Goal: Find specific page/section: Find specific page/section

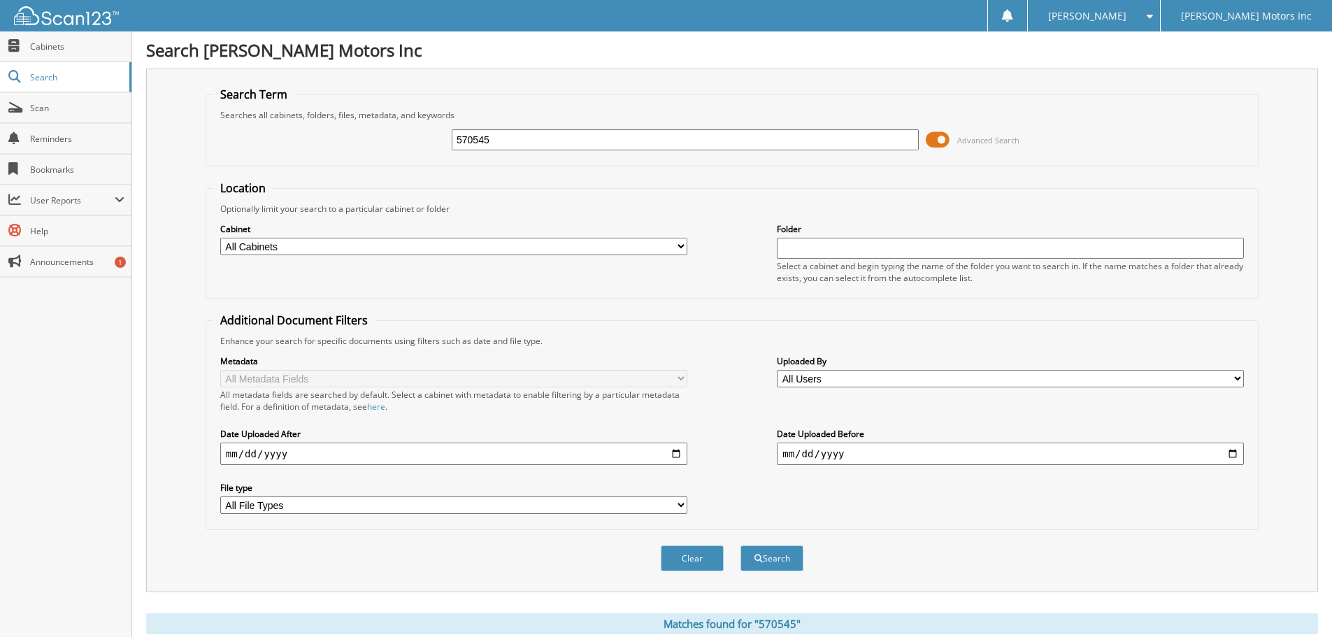
drag, startPoint x: 521, startPoint y: 141, endPoint x: 442, endPoint y: 143, distance: 79.1
click at [442, 143] on div "570545 Advanced Search" at bounding box center [732, 140] width 1038 height 38
paste input "6050"
type input "576050"
click at [776, 561] on button "Search" at bounding box center [772, 559] width 63 height 26
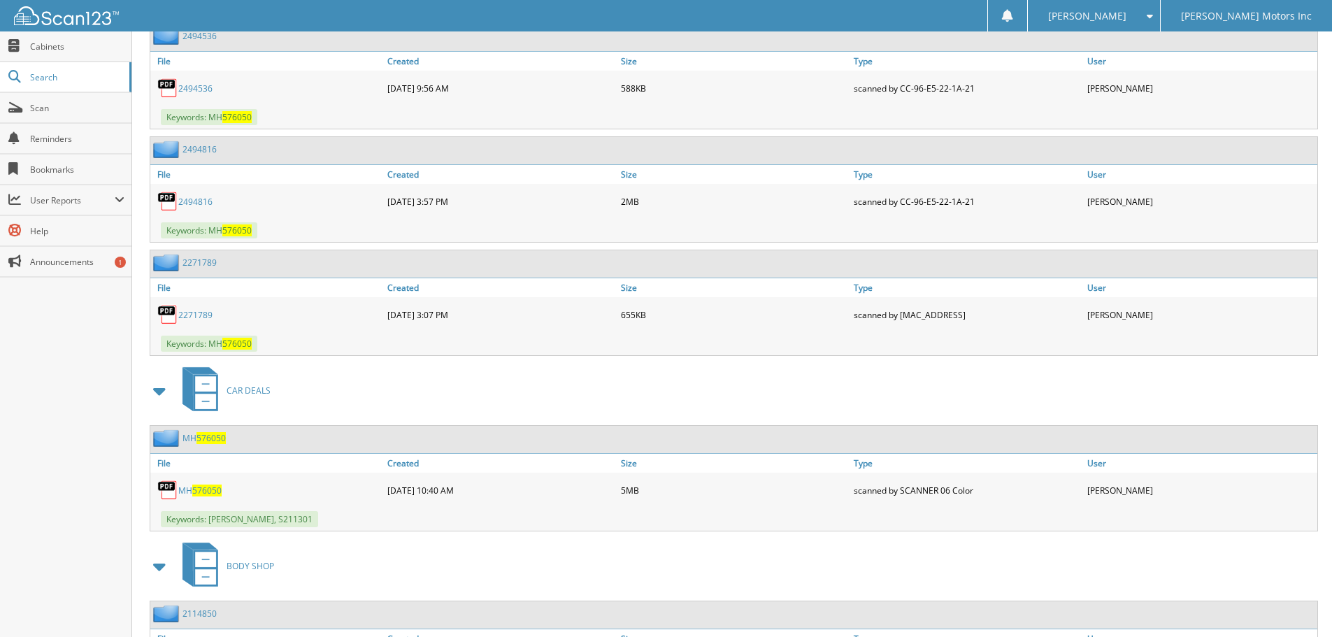
scroll to position [1593, 0]
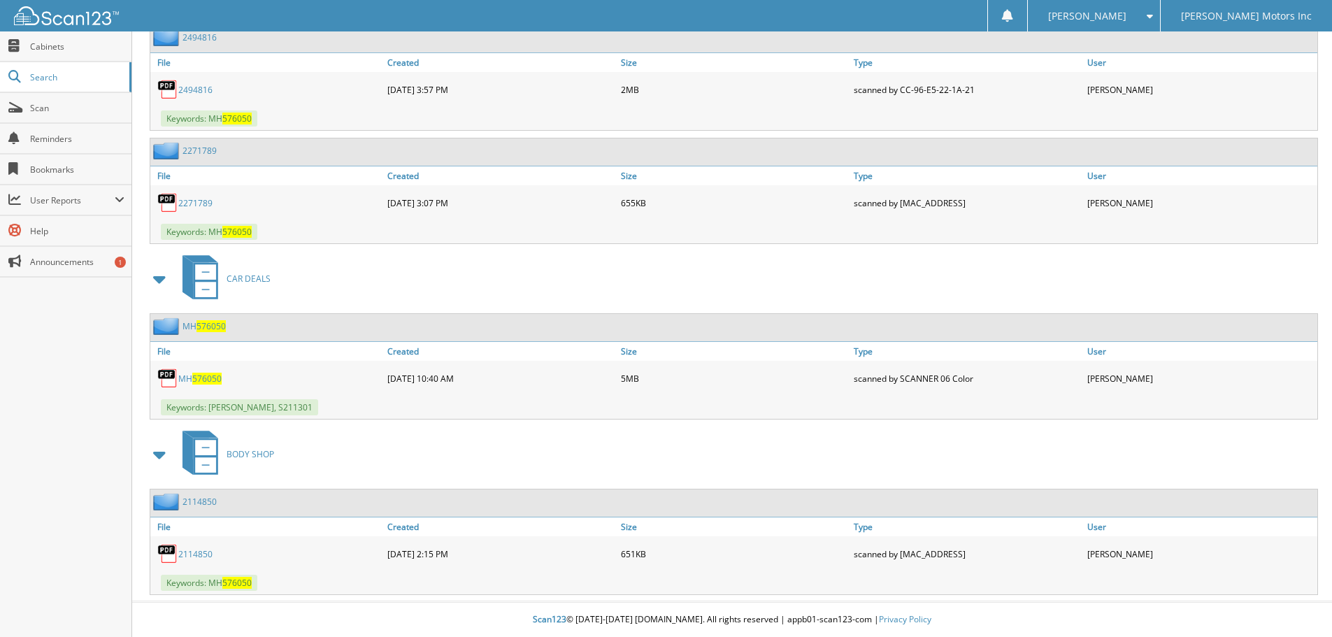
click at [205, 374] on span "576050" at bounding box center [206, 379] width 29 height 12
